Goal: Transaction & Acquisition: Purchase product/service

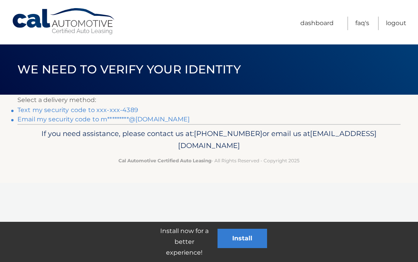
click at [124, 110] on link "Text my security code to xxx-xxx-4389" at bounding box center [77, 109] width 121 height 7
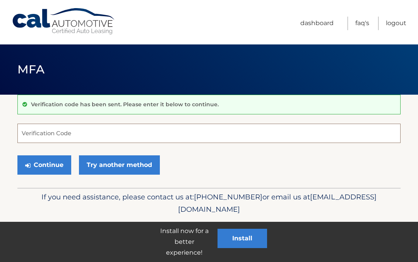
click at [188, 132] on input "Verification Code" at bounding box center [208, 133] width 383 height 19
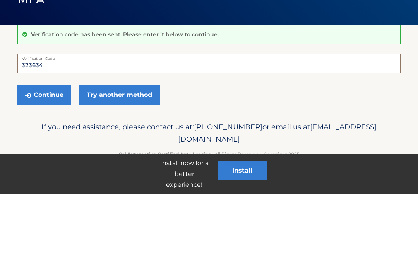
type input "323634"
click at [37, 155] on button "Continue" at bounding box center [44, 164] width 54 height 19
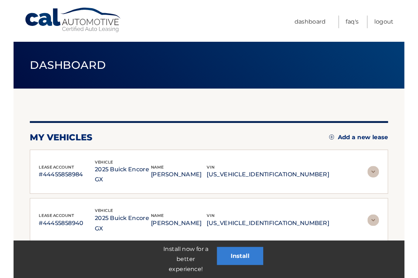
scroll to position [56, 0]
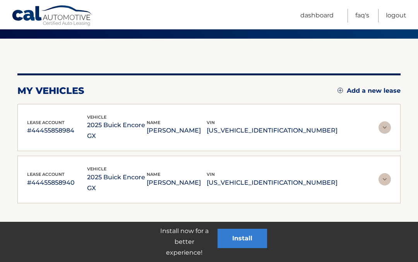
click at [45, 129] on p "#44455858984" at bounding box center [57, 130] width 60 height 11
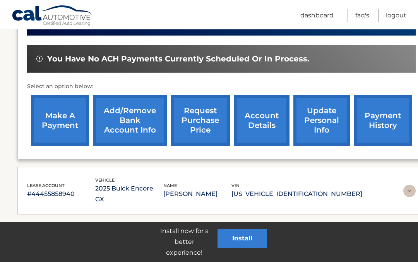
scroll to position [249, 0]
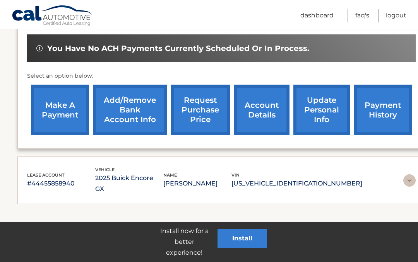
click at [389, 97] on link "payment history" at bounding box center [382, 110] width 58 height 51
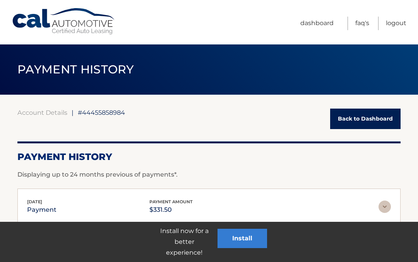
click at [324, 26] on link "Dashboard" at bounding box center [316, 24] width 33 height 14
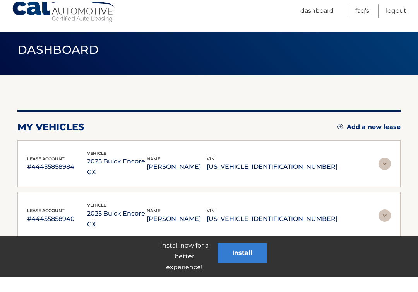
scroll to position [56, 0]
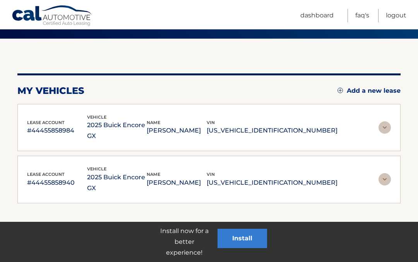
click at [53, 177] on p "#44455858940" at bounding box center [57, 182] width 60 height 11
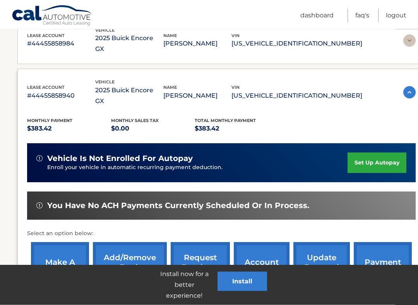
scroll to position [143, 0]
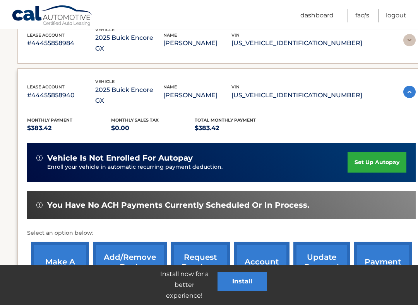
click at [385, 250] on link "payment history" at bounding box center [382, 267] width 58 height 51
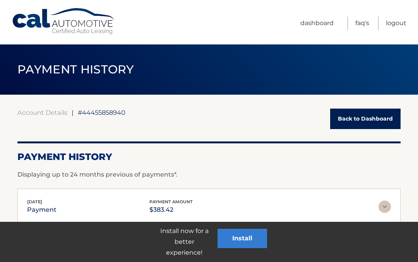
click at [360, 118] on link "Back to Dashboard" at bounding box center [365, 119] width 70 height 20
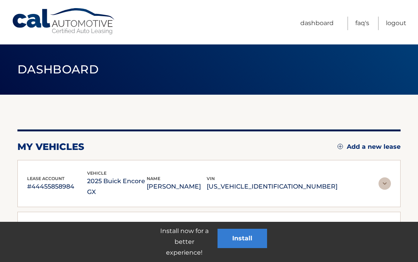
click at [274, 227] on div "vin KL4AMCSL8SB062393" at bounding box center [271, 235] width 131 height 17
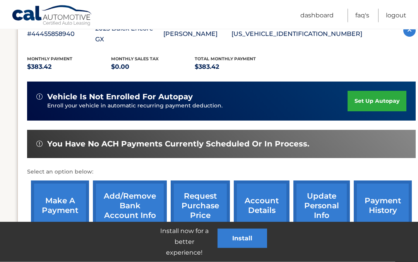
scroll to position [246, 0]
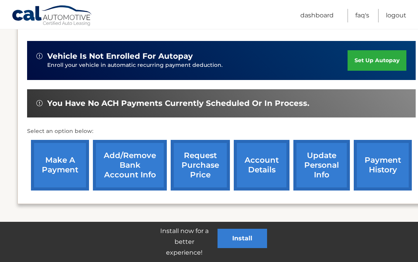
click at [53, 140] on link "make a payment" at bounding box center [60, 165] width 58 height 51
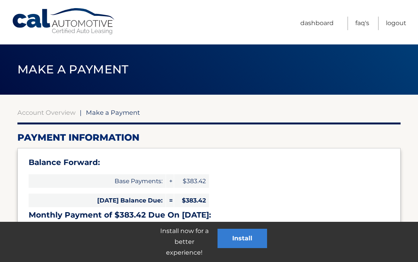
select select "MjMxMDExMjEtNTg3Yy00Y2VkLWJlZjAtNzA4OGY2ZDYzYjRm"
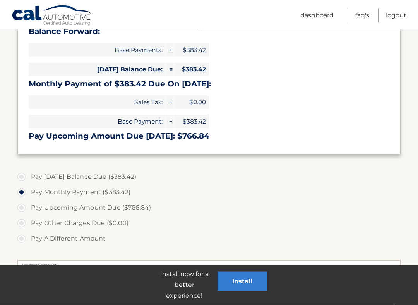
scroll to position [132, 0]
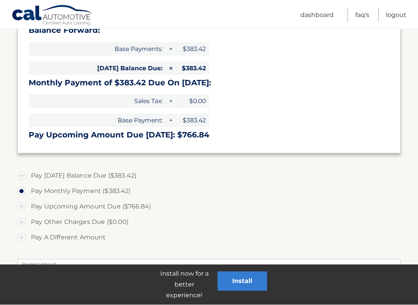
click at [20, 173] on label "Pay [DATE] Balance Due ($383.42)" at bounding box center [208, 176] width 383 height 15
click at [20, 173] on input "Pay [DATE] Balance Due ($383.42)" at bounding box center [24, 175] width 8 height 12
radio input "true"
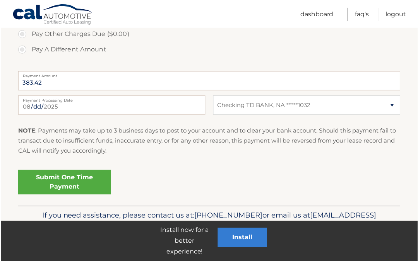
scroll to position [321, 0]
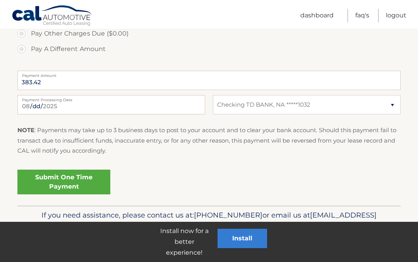
click at [51, 181] on link "Submit One Time Payment" at bounding box center [63, 182] width 93 height 25
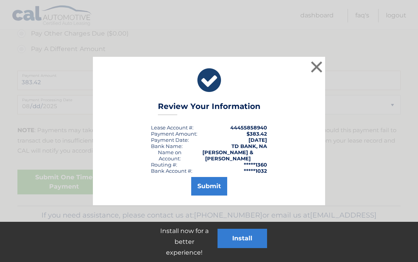
click at [197, 183] on button "Submit" at bounding box center [209, 186] width 36 height 19
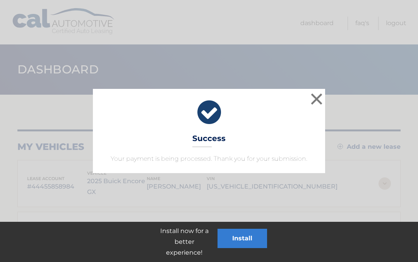
click at [313, 100] on button "×" at bounding box center [316, 98] width 15 height 15
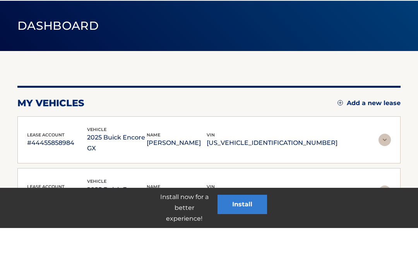
scroll to position [56, 0]
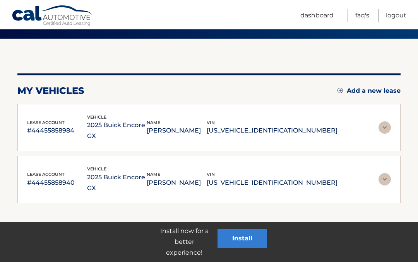
click at [283, 177] on p "KL4AMCSL8SB062393" at bounding box center [271, 182] width 131 height 11
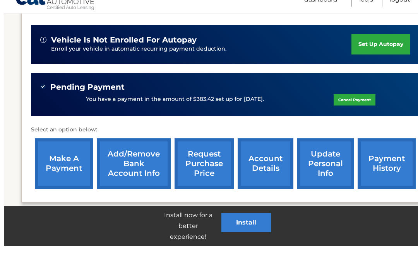
scroll to position [260, 0]
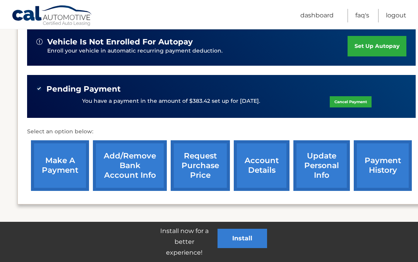
click at [388, 149] on link "payment history" at bounding box center [382, 165] width 58 height 51
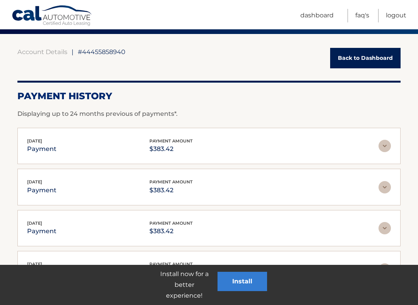
scroll to position [61, 0]
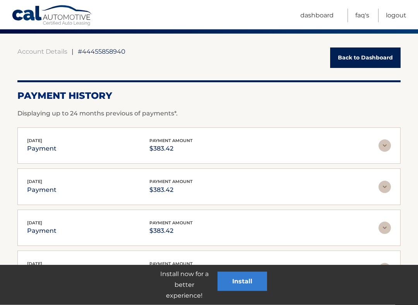
click at [370, 58] on link "Back to Dashboard" at bounding box center [365, 58] width 70 height 20
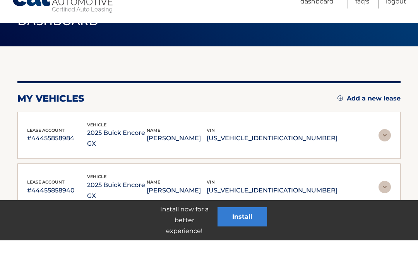
scroll to position [56, 0]
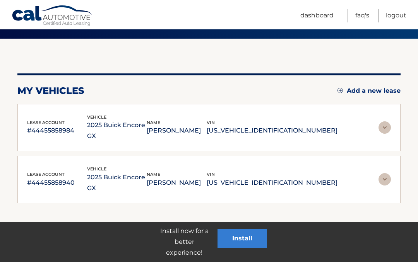
click at [58, 177] on p "#44455858940" at bounding box center [57, 182] width 60 height 11
